Goal: Task Accomplishment & Management: Manage account settings

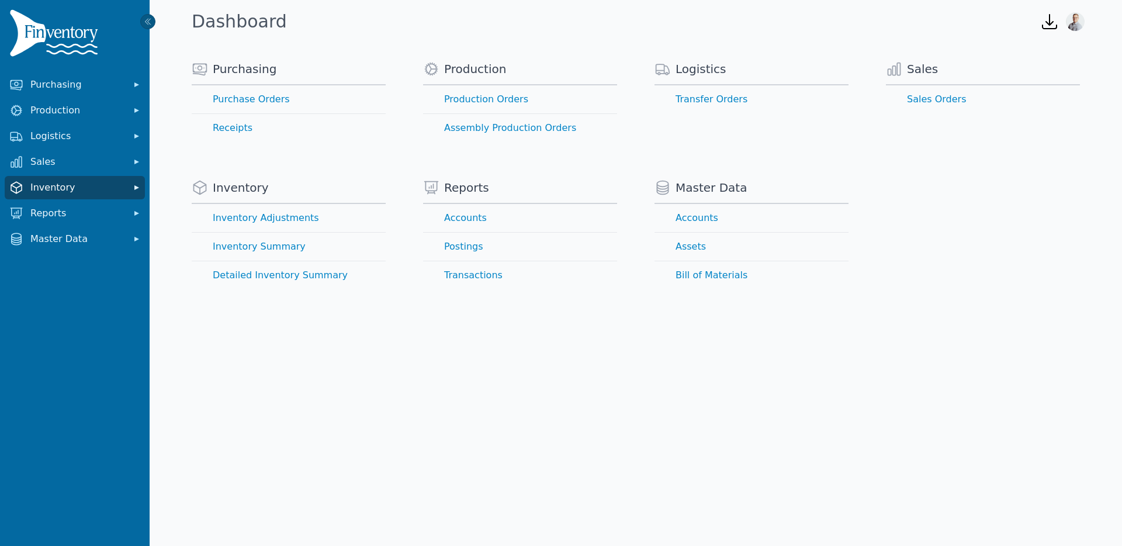
click at [49, 186] on span "Inventory" at bounding box center [76, 188] width 93 height 14
click at [61, 178] on button "Inventory" at bounding box center [75, 187] width 140 height 23
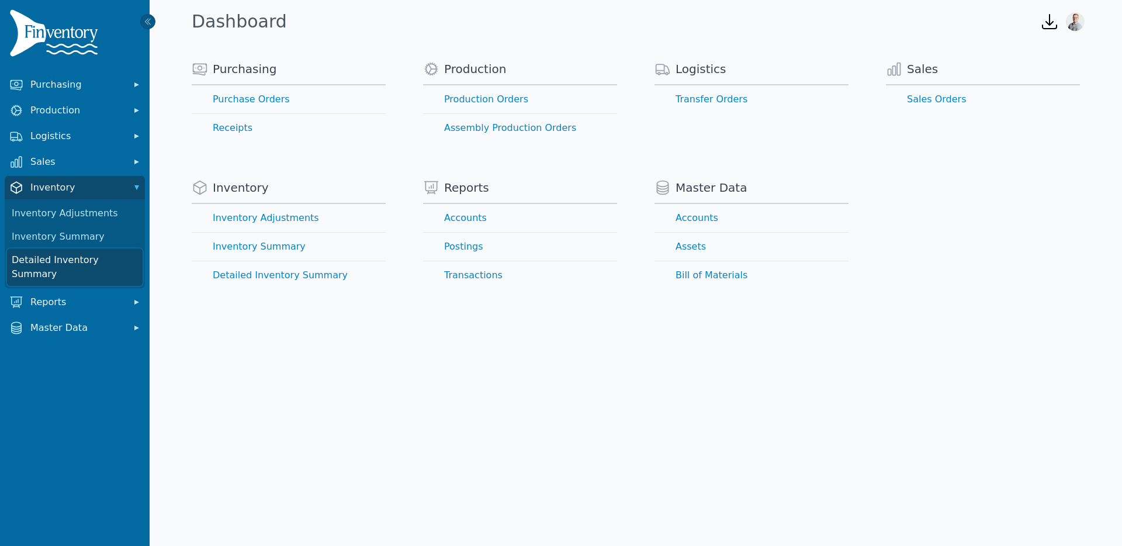
click at [52, 257] on link "Detailed Inventory Summary" at bounding box center [75, 266] width 136 height 37
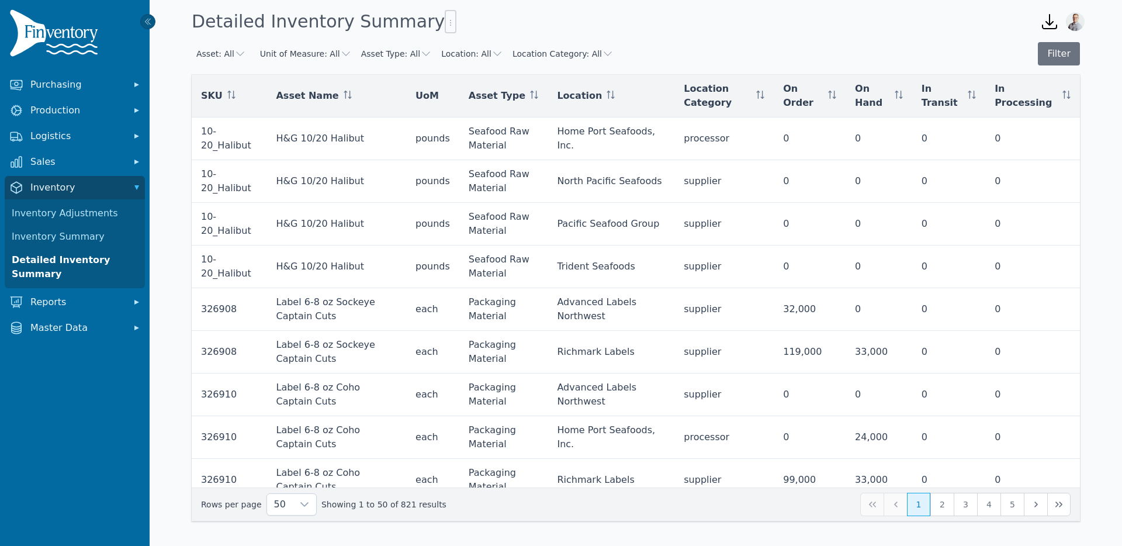
click at [174, 199] on div "Asset: All Unit of Measure: All Asset Type: All Location: All Location Category…" at bounding box center [636, 281] width 926 height 479
click at [420, 54] on icon "button" at bounding box center [426, 54] width 12 height 12
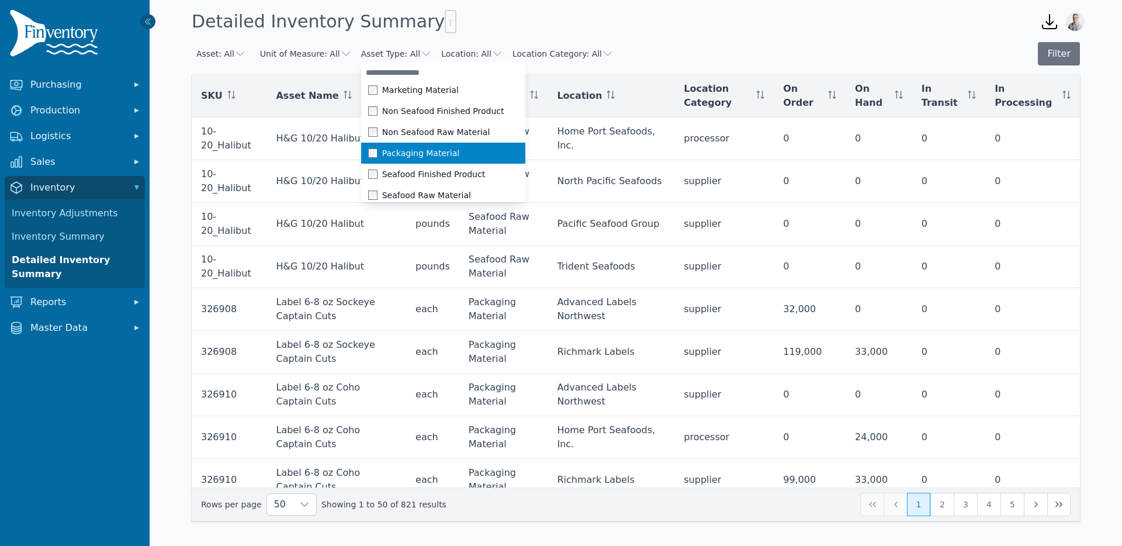
scroll to position [12, 0]
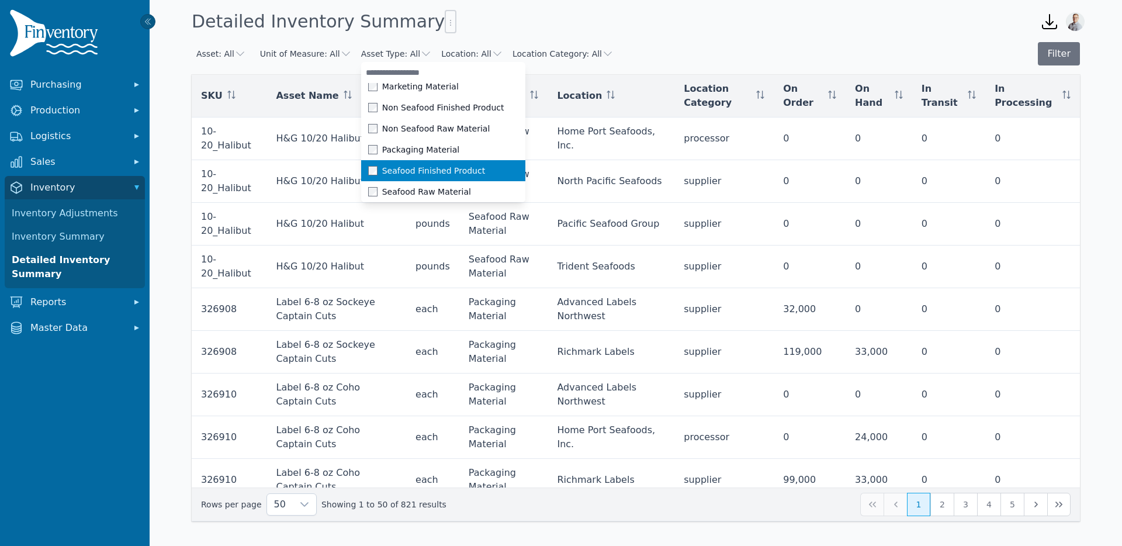
click at [368, 169] on span at bounding box center [375, 170] width 14 height 9
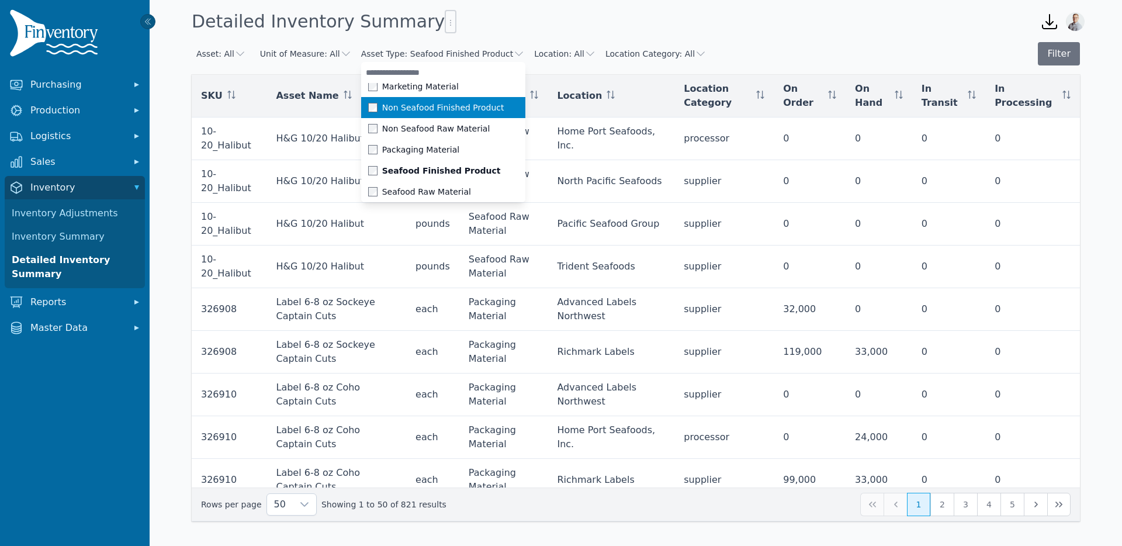
click at [368, 110] on span at bounding box center [375, 107] width 14 height 9
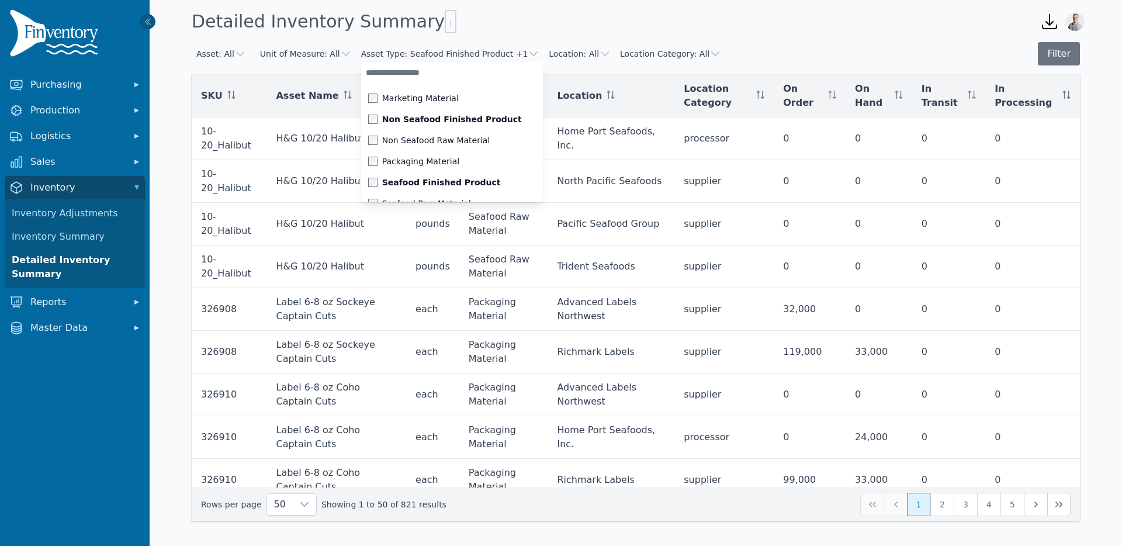
click at [647, 18] on div "Detailed Inventory Summary" at bounding box center [606, 22] width 839 height 32
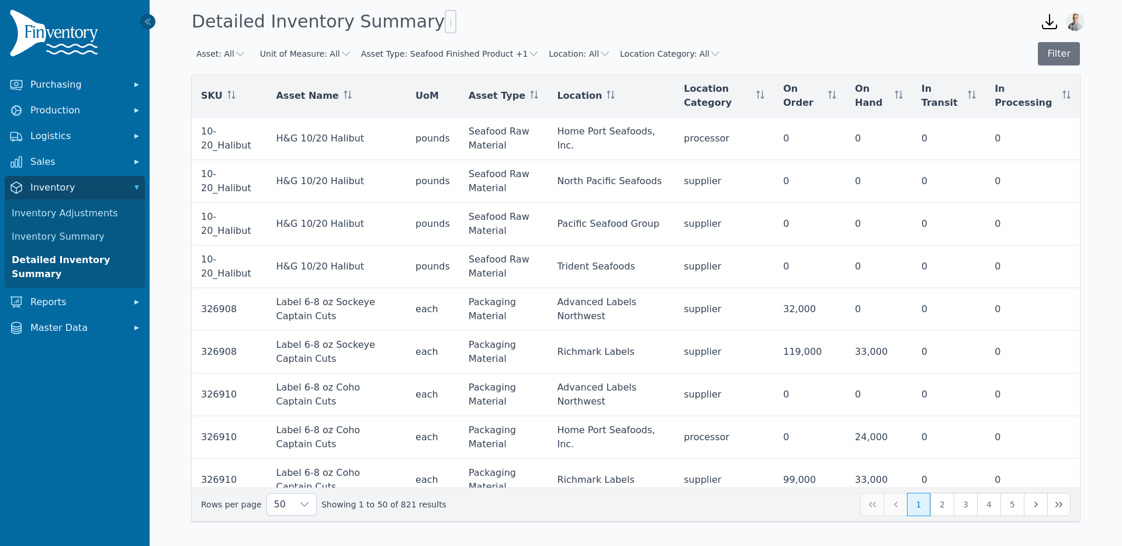
click at [638, 56] on button "Location Category: All" at bounding box center [670, 54] width 101 height 12
click at [627, 99] on span at bounding box center [634, 97] width 14 height 9
click at [1050, 57] on button "Filter" at bounding box center [1059, 53] width 42 height 23
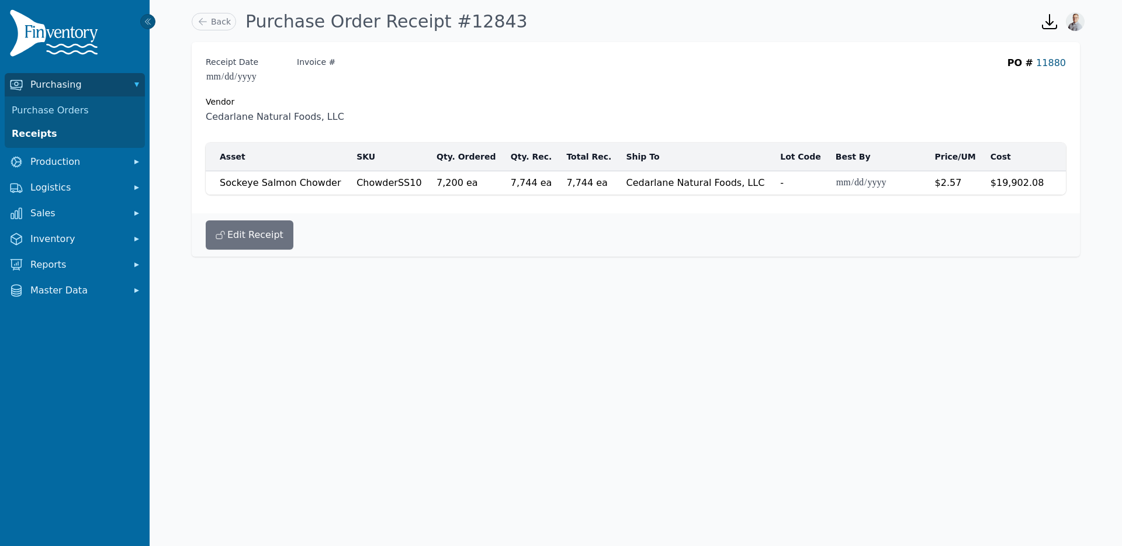
click at [1047, 62] on link "11880" at bounding box center [1051, 62] width 30 height 11
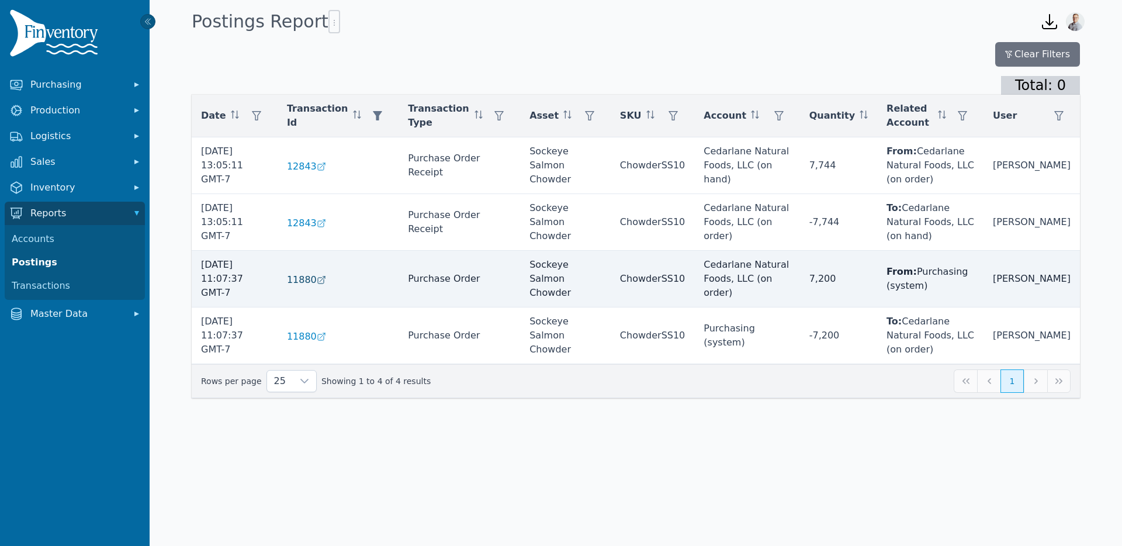
click at [317, 273] on span "11880" at bounding box center [302, 280] width 30 height 14
